Goal: Information Seeking & Learning: Learn about a topic

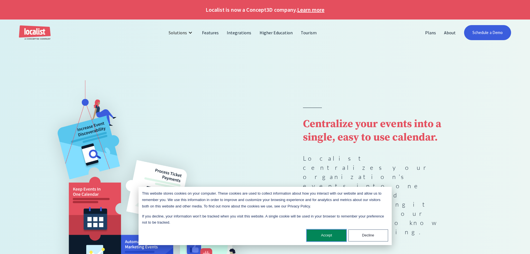
click at [323, 233] on button "Accept" at bounding box center [327, 235] width 40 height 12
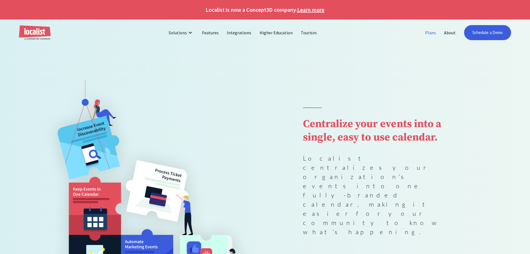
click at [430, 33] on link "Plans" at bounding box center [430, 32] width 19 height 13
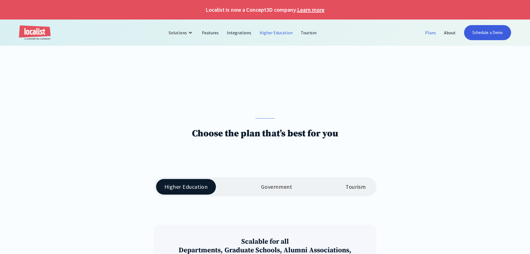
click at [270, 32] on link "Higher Education" at bounding box center [276, 32] width 41 height 13
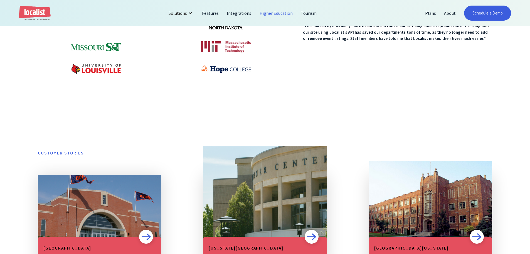
scroll to position [306, 0]
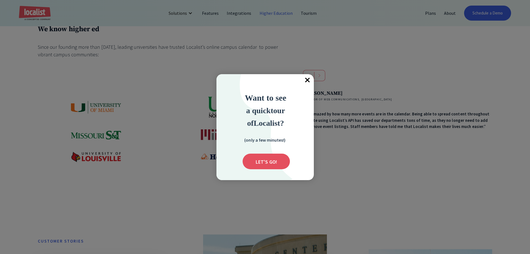
click at [308, 81] on span "×" at bounding box center [308, 80] width 12 height 12
